Goal: Obtain resource: Download file/media

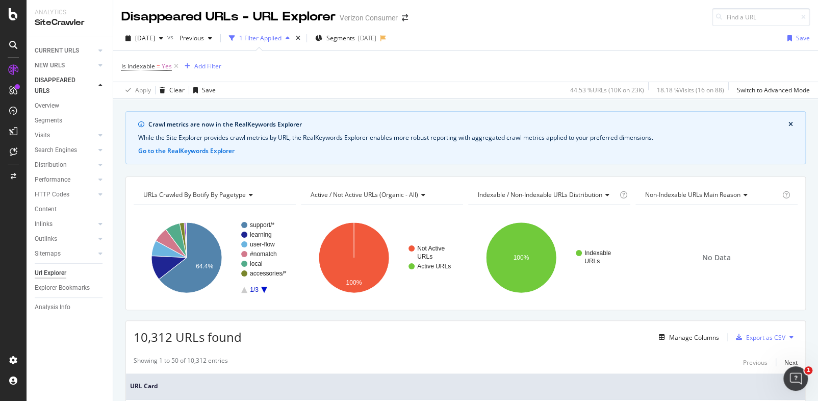
click at [544, 197] on span "Indexable / Non-Indexable URLs distribution" at bounding box center [540, 194] width 124 height 9
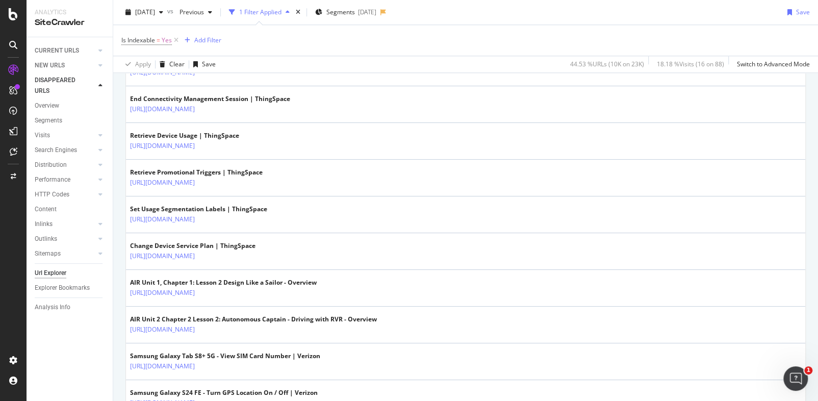
scroll to position [648, 0]
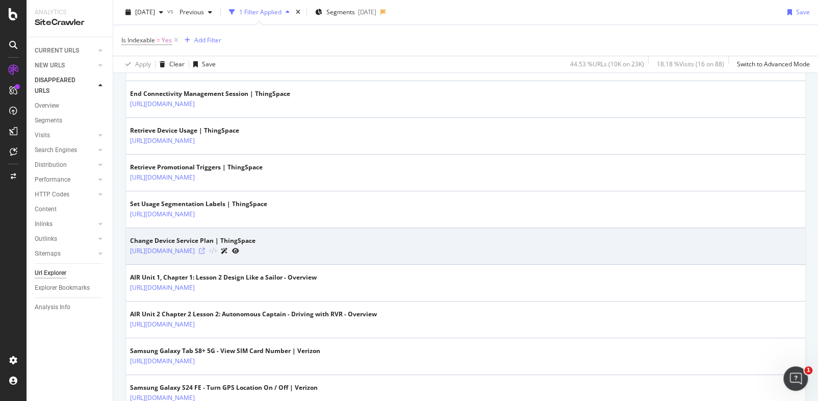
click at [205, 249] on icon at bounding box center [202, 251] width 6 height 6
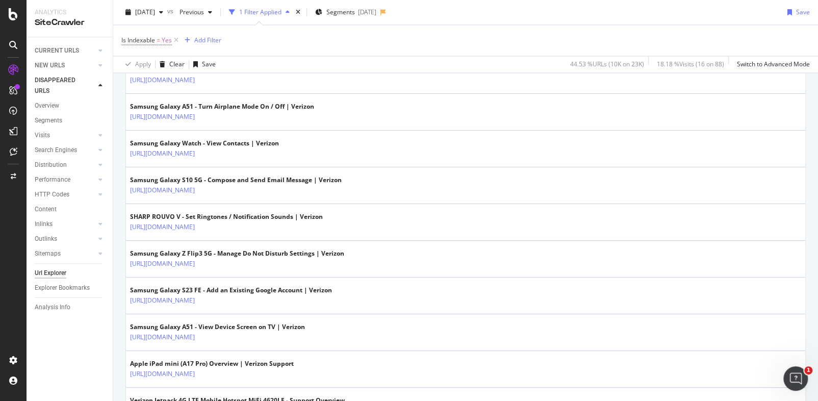
scroll to position [1019, 0]
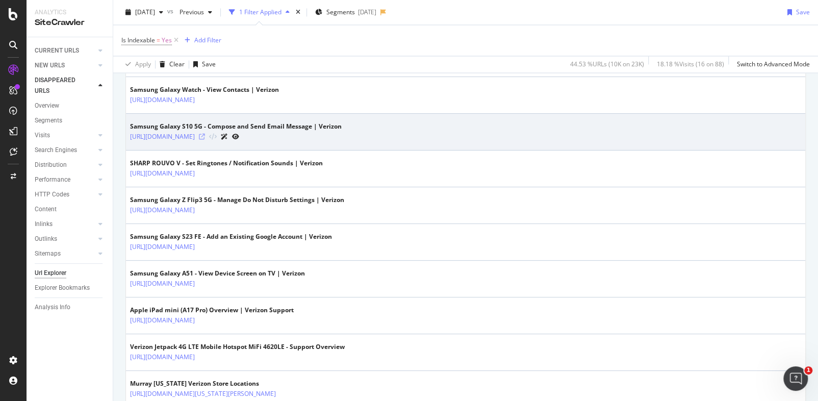
click at [205, 134] on icon at bounding box center [202, 137] width 6 height 6
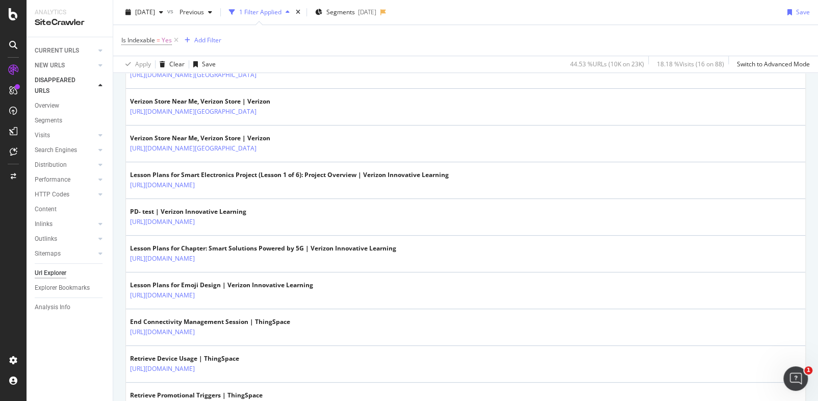
scroll to position [0, 0]
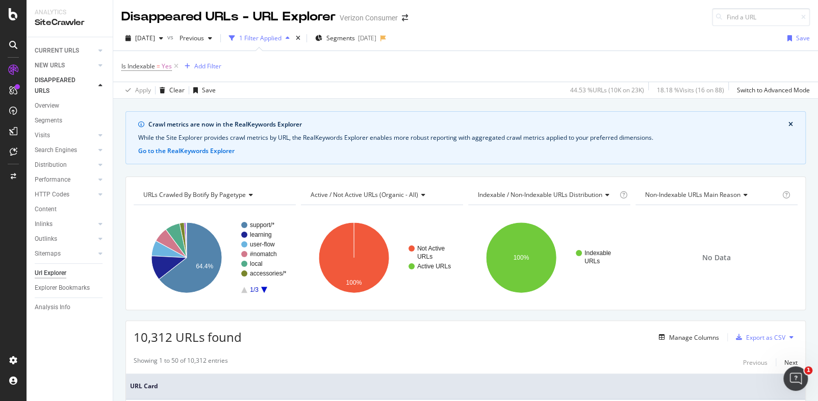
drag, startPoint x: 602, startPoint y: 282, endPoint x: 611, endPoint y: 169, distance: 113.5
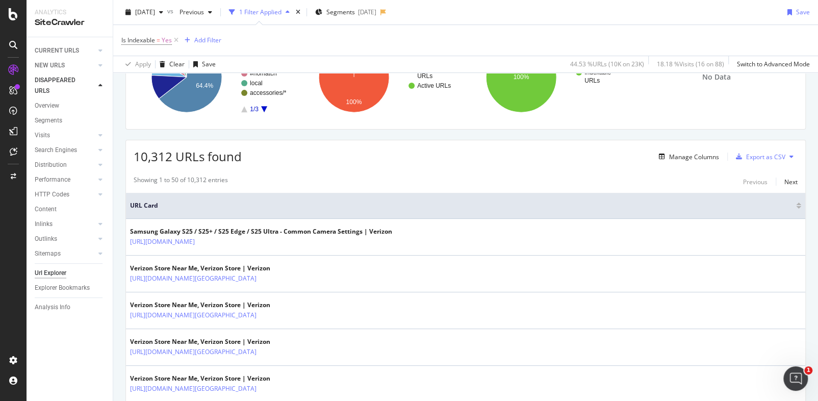
scroll to position [185, 0]
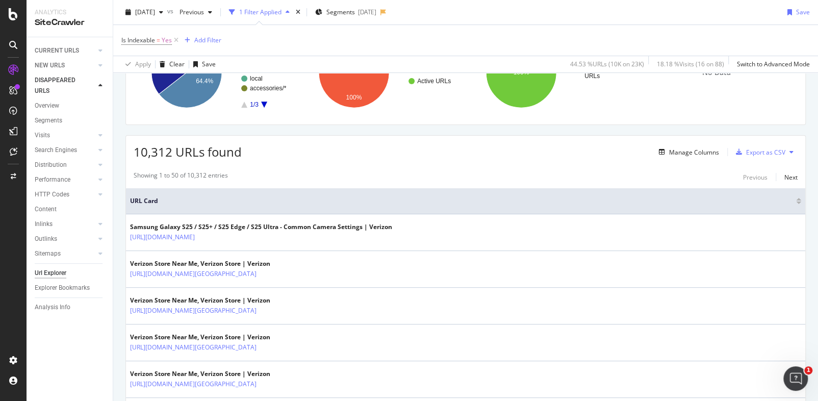
click at [796, 203] on div at bounding box center [798, 202] width 5 height 3
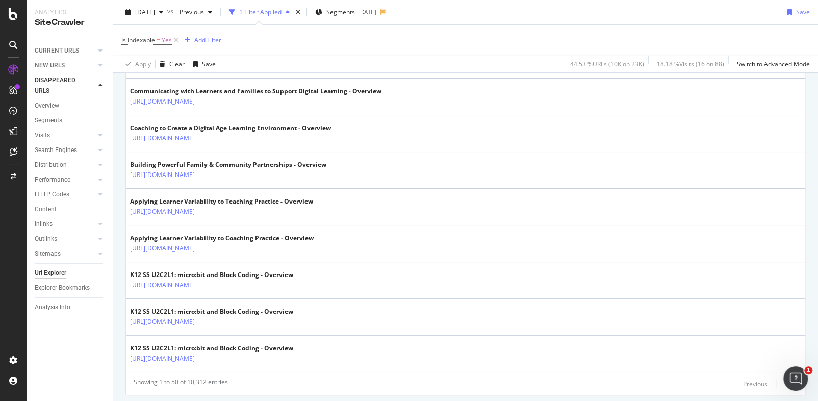
scroll to position [1917, 0]
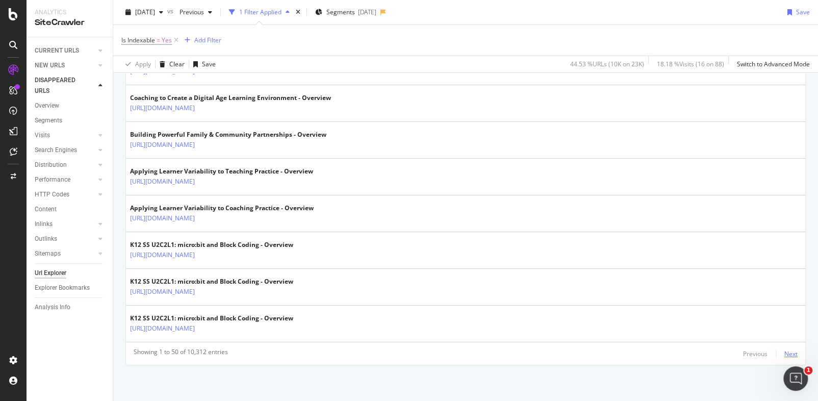
click at [784, 352] on div "Next" at bounding box center [790, 353] width 13 height 9
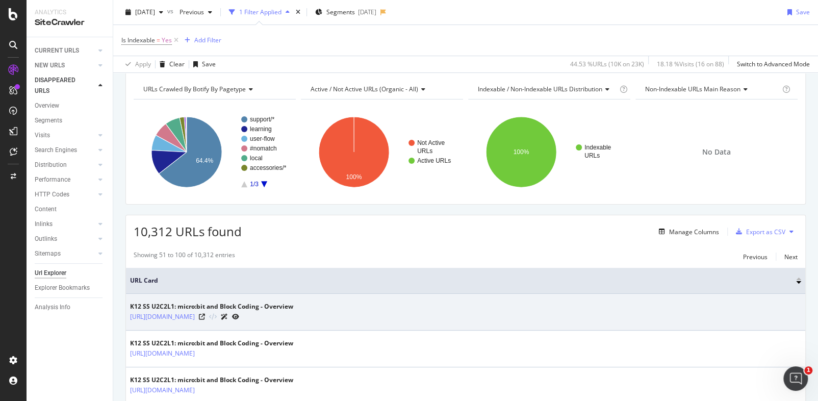
scroll to position [139, 0]
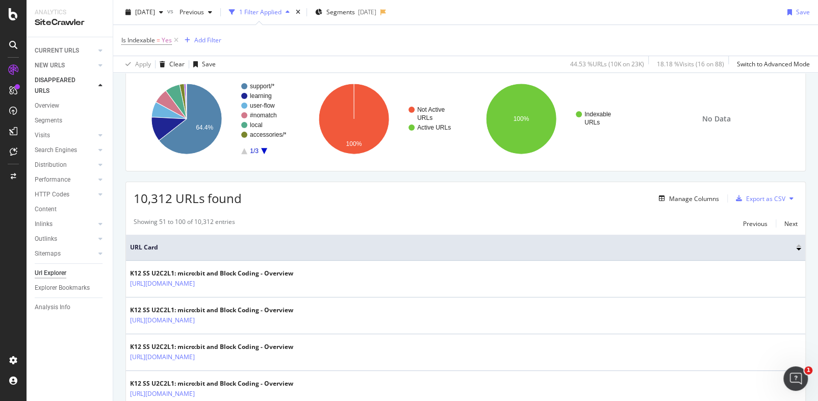
click at [786, 199] on button at bounding box center [791, 198] width 12 height 16
click at [616, 199] on div "10,312 URLs found Manage Columns Export as CSV" at bounding box center [465, 194] width 679 height 25
click at [746, 197] on div "Export as CSV" at bounding box center [765, 198] width 39 height 9
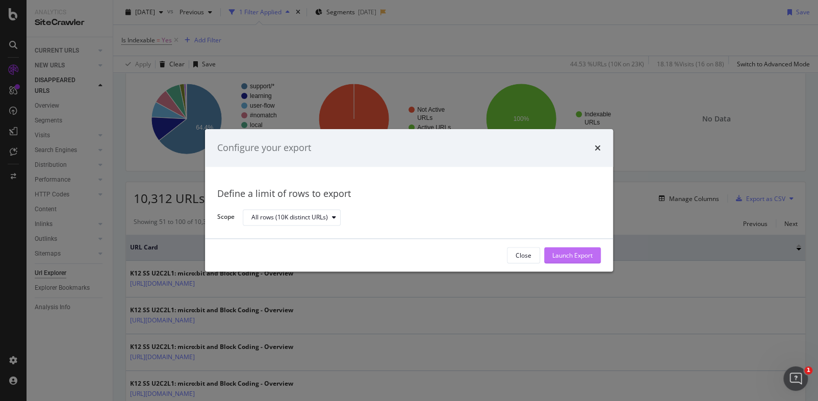
click at [578, 252] on div "Launch Export" at bounding box center [572, 255] width 40 height 9
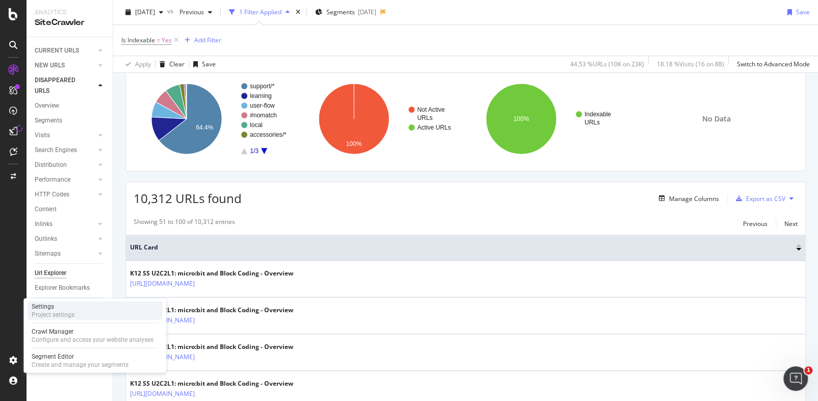
click at [74, 315] on div "Project settings" at bounding box center [53, 314] width 43 height 8
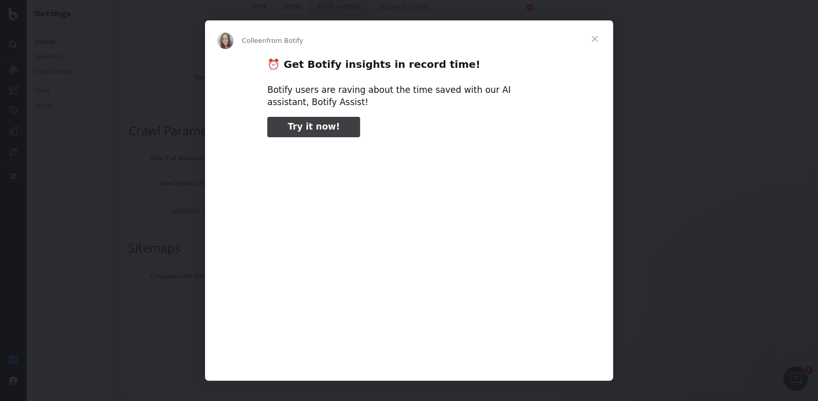
type input "132676"
click at [596, 37] on span "Close" at bounding box center [594, 38] width 37 height 37
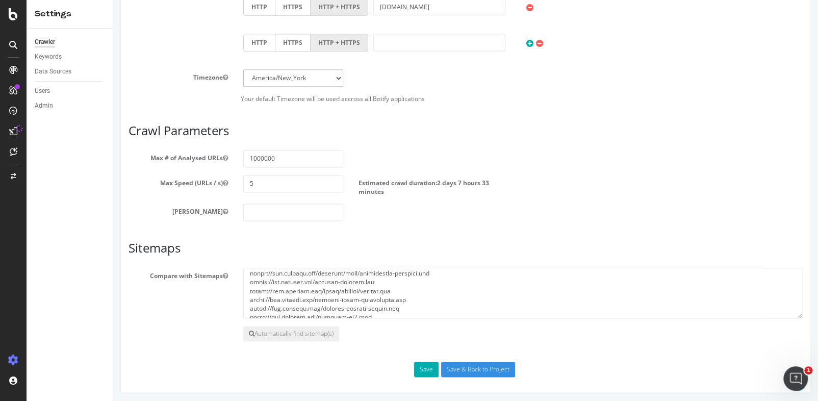
scroll to position [46, 0]
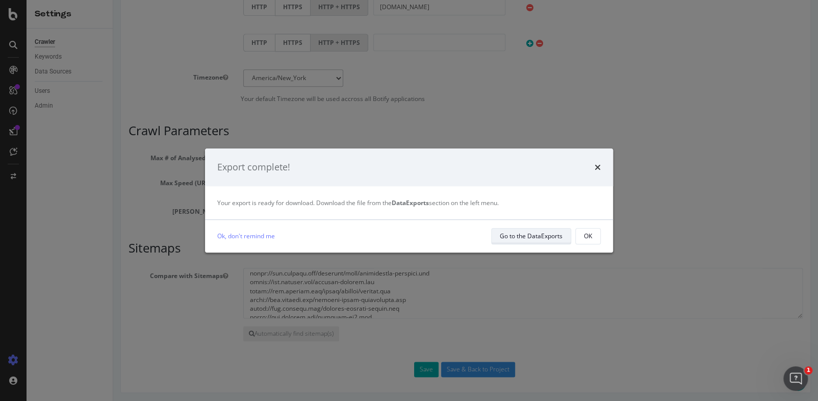
click at [560, 232] on div "Go to the DataExports" at bounding box center [530, 235] width 63 height 9
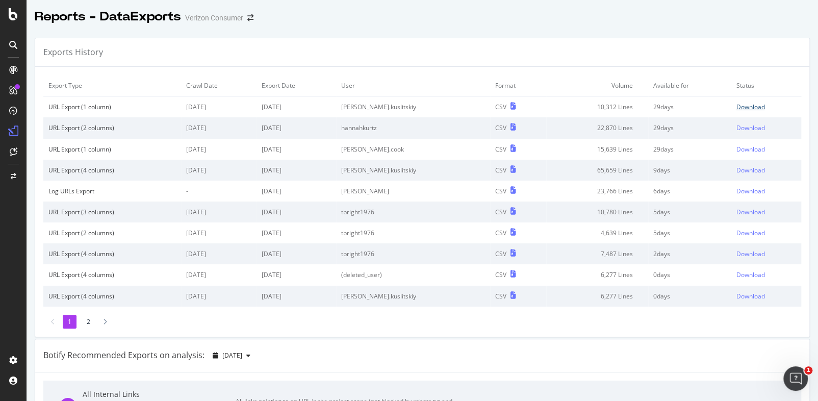
click at [735, 107] on div "Download" at bounding box center [749, 106] width 29 height 9
click at [606, 21] on div "Reports - DataExports Verizon Consumer" at bounding box center [422, 12] width 791 height 25
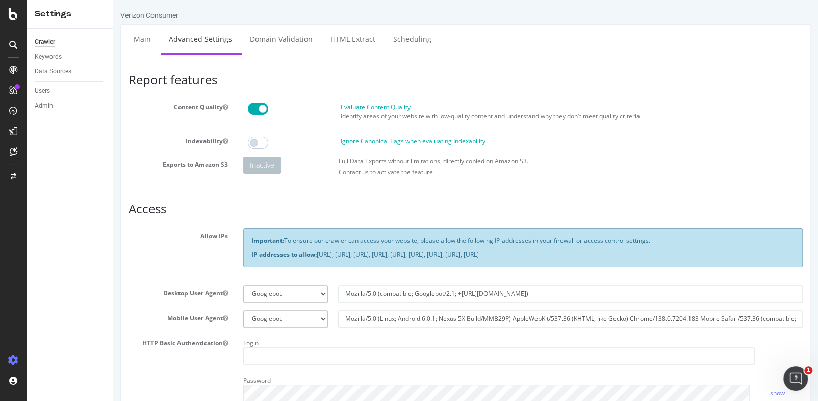
drag, startPoint x: 170, startPoint y: 246, endPoint x: 171, endPoint y: 126, distance: 119.8
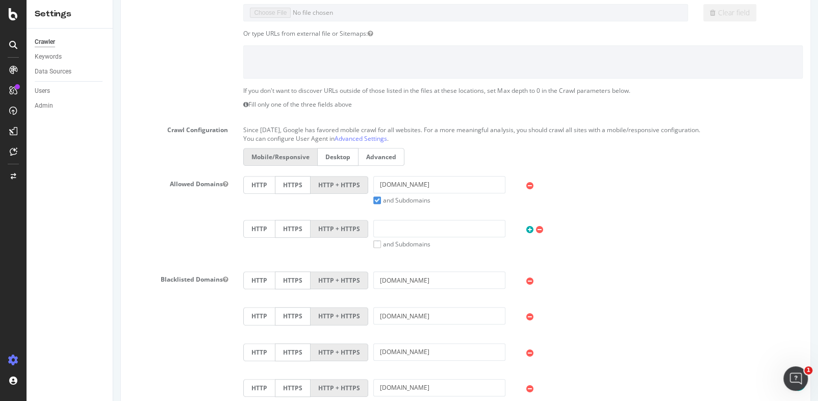
scroll to position [278, 0]
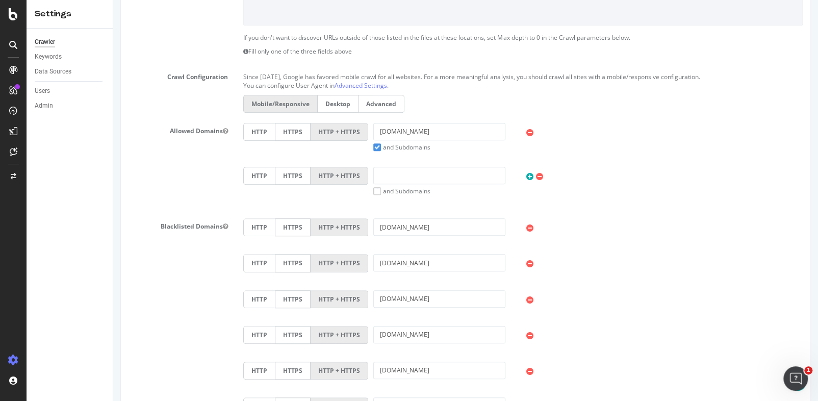
click at [154, 175] on div "Allowed Domains HTTP HTTPS HTTP + HTTPS [DOMAIN_NAME] and Subdomains User Agent…" at bounding box center [465, 167] width 689 height 88
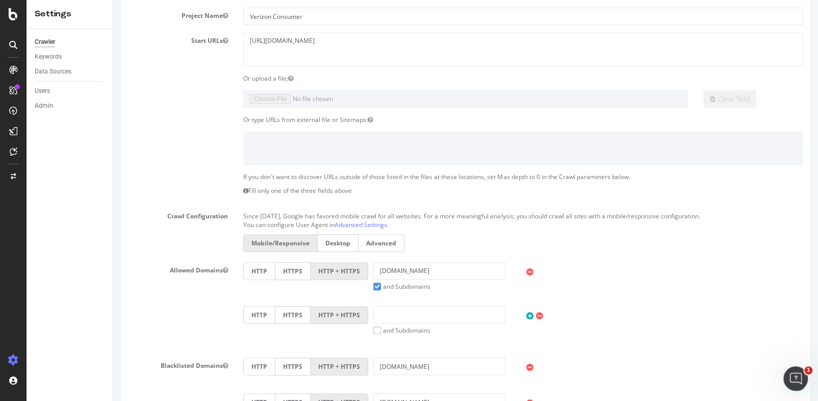
click at [149, 151] on div at bounding box center [465, 147] width 689 height 33
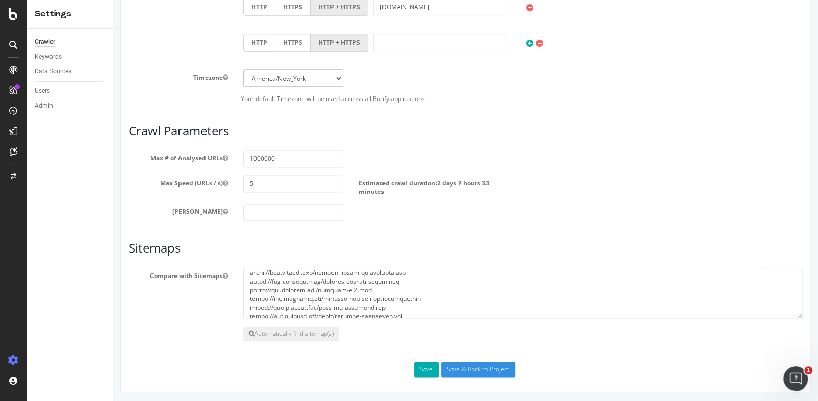
scroll to position [92, 0]
